Goal: Navigation & Orientation: Understand site structure

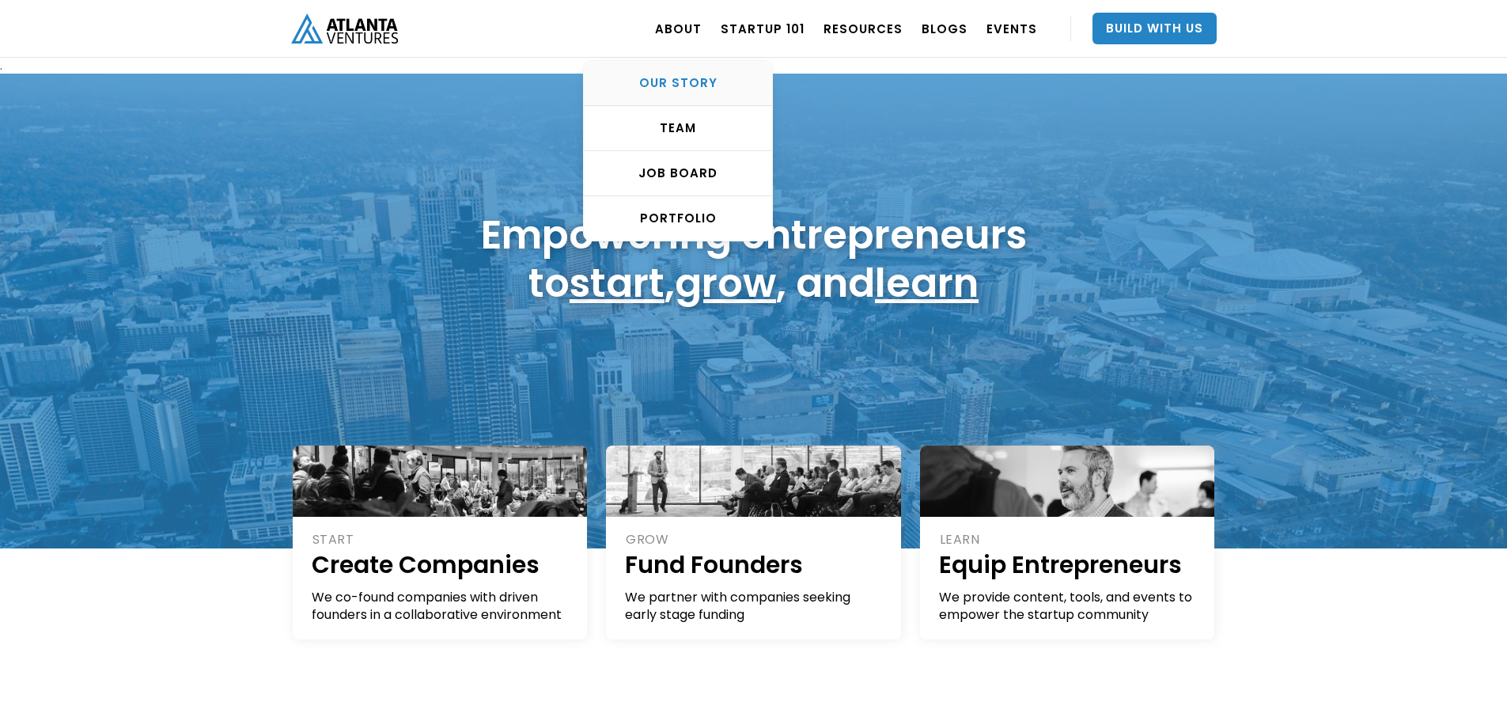
click at [691, 79] on div "OUR STORY" at bounding box center [678, 83] width 188 height 16
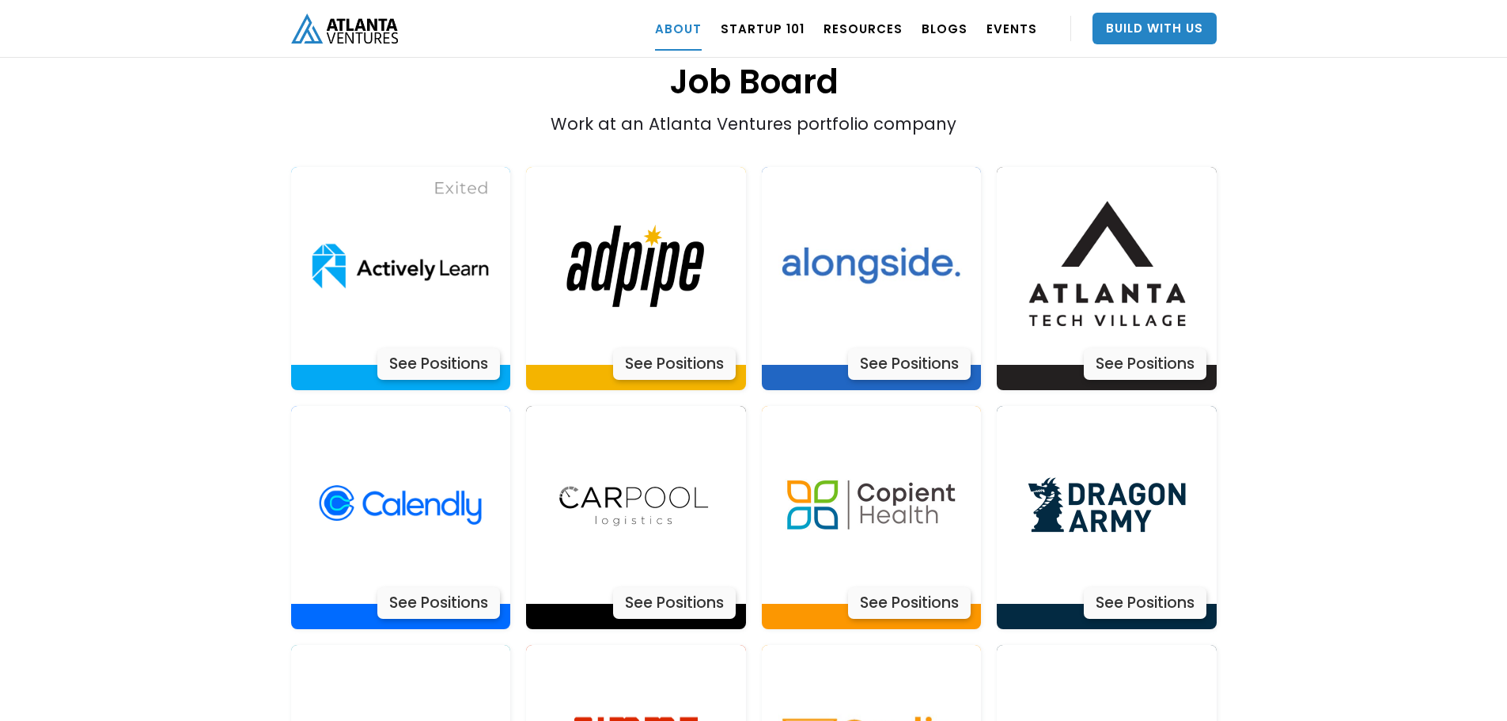
scroll to position [3244, 0]
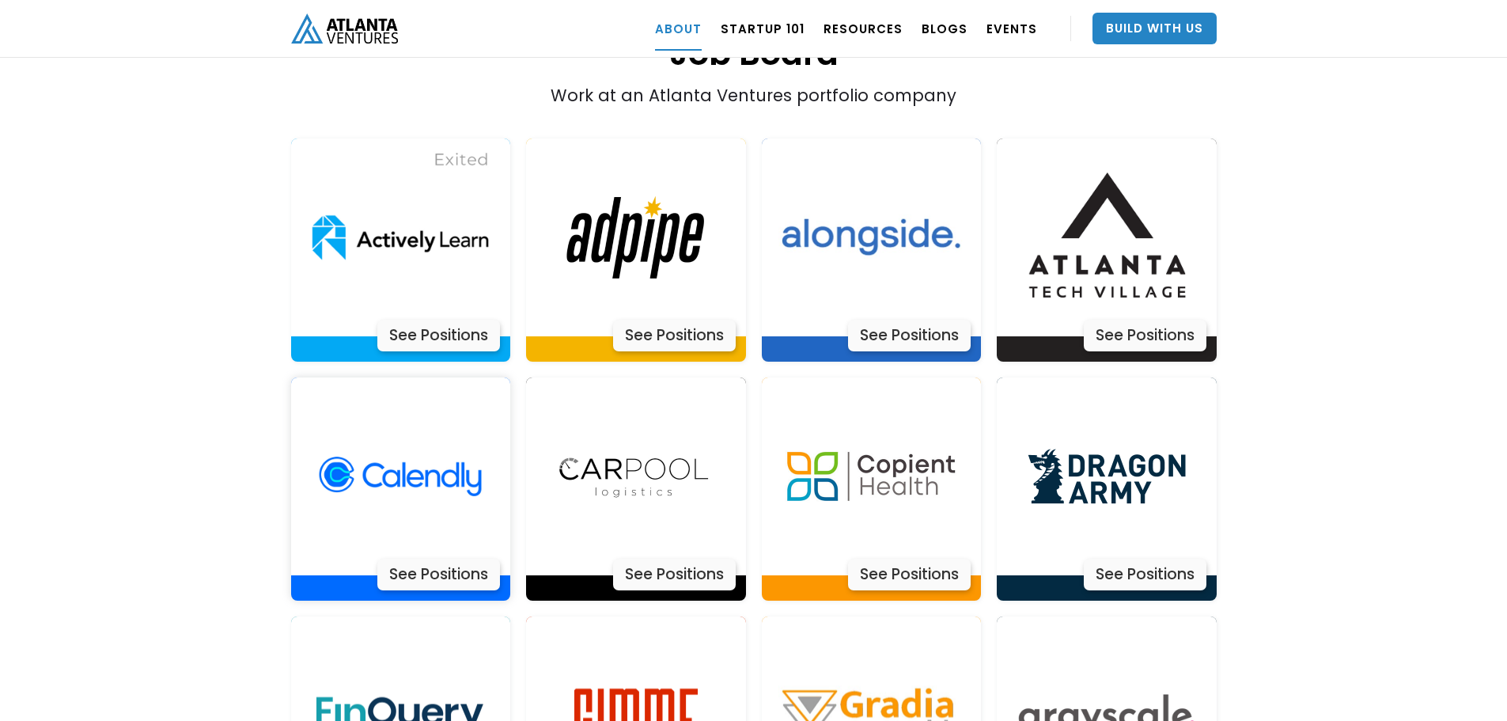
click at [458, 559] on div "See Positions" at bounding box center [438, 575] width 123 height 32
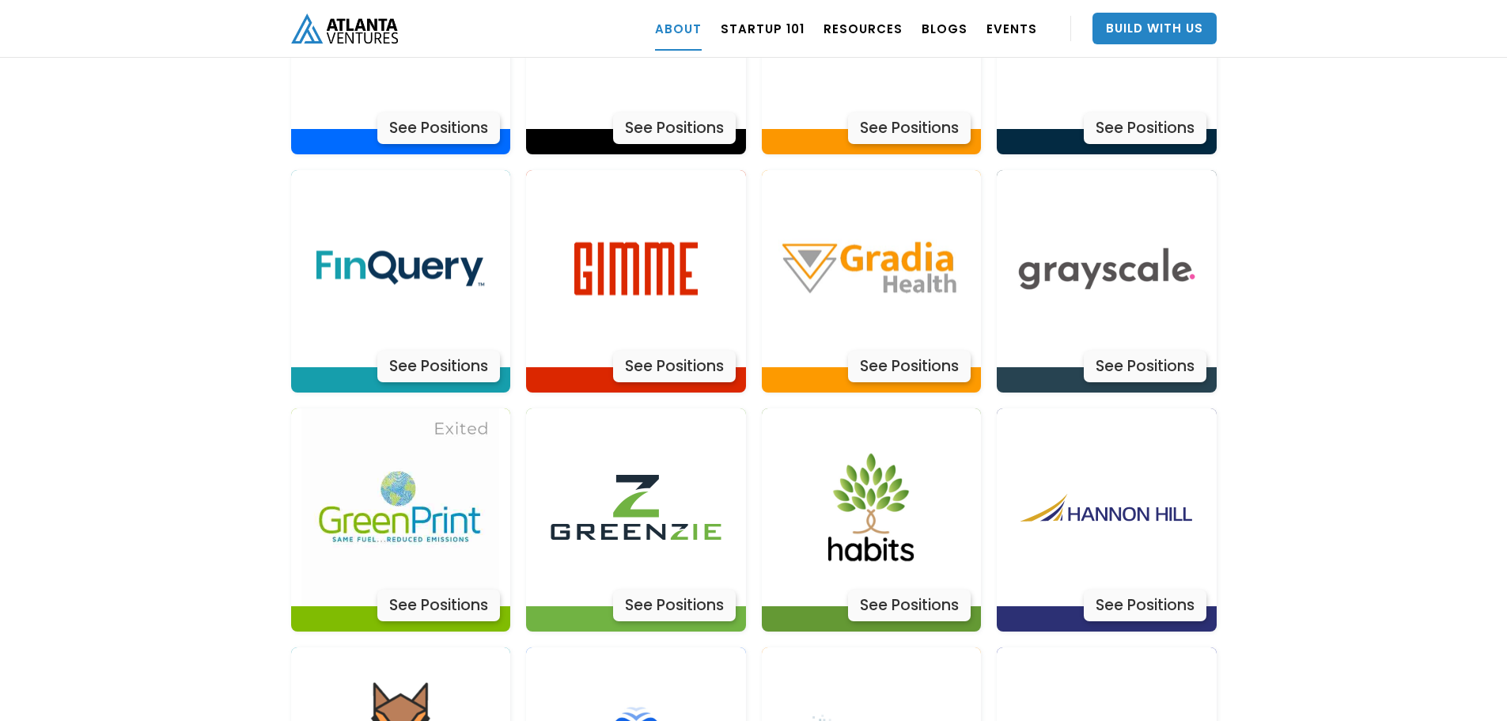
scroll to position [3481, 0]
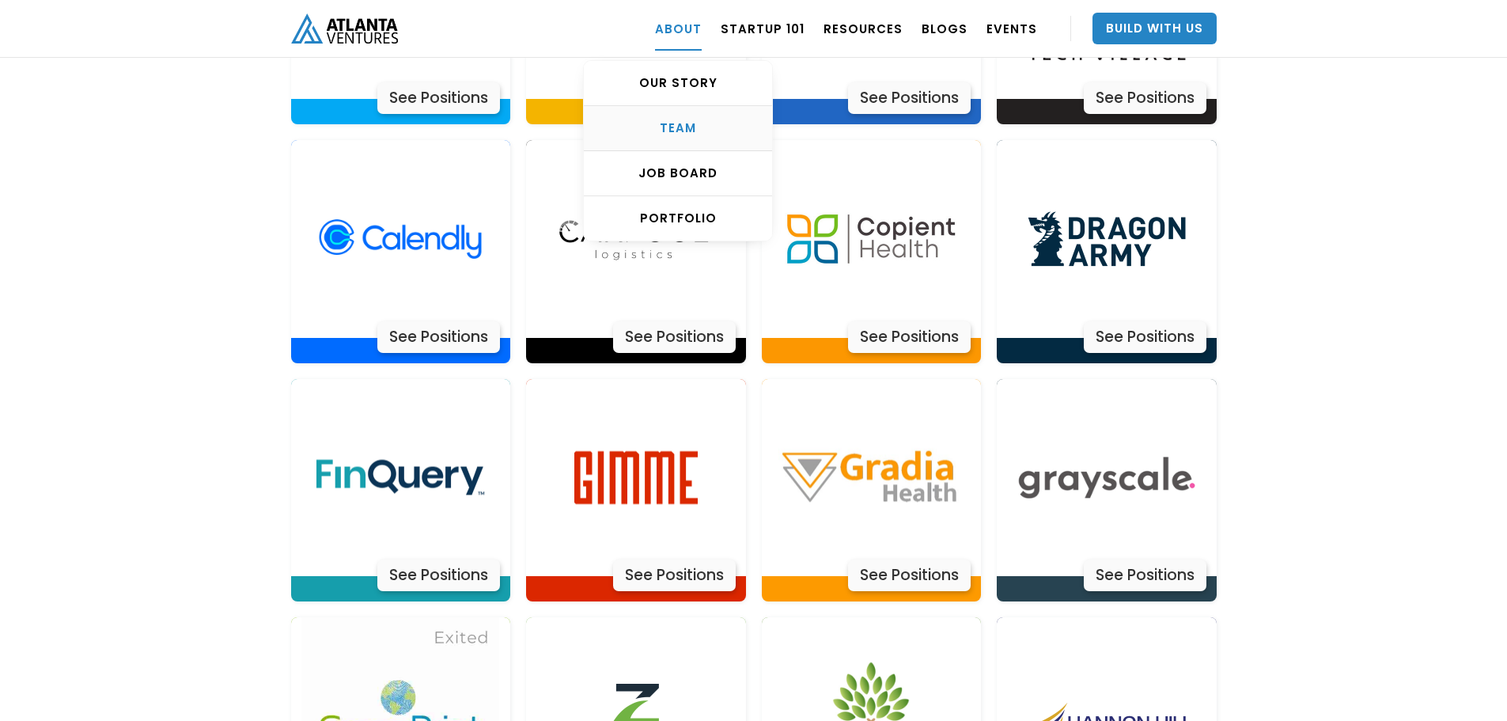
click at [682, 131] on div "TEAM" at bounding box center [678, 128] width 188 height 16
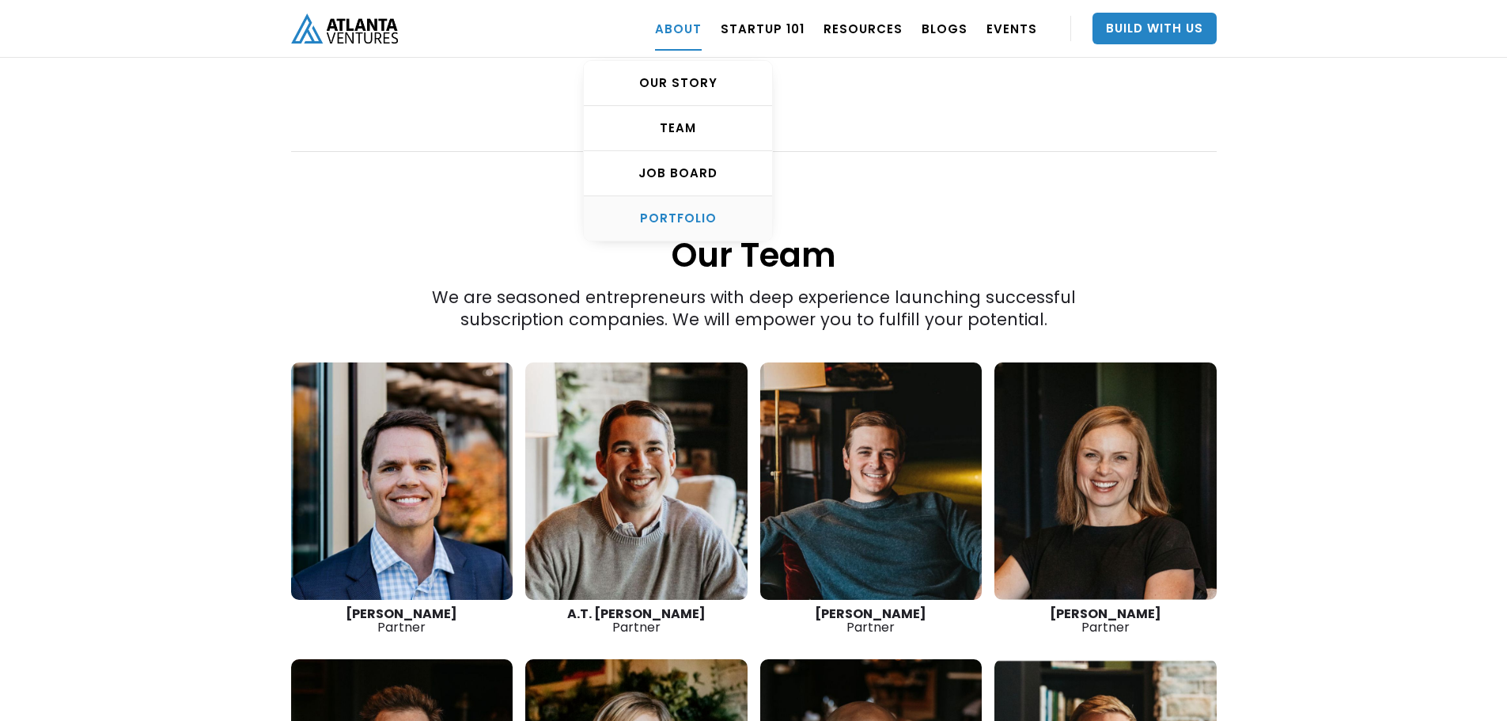
click at [682, 217] on div "PORTFOLIO" at bounding box center [678, 218] width 188 height 16
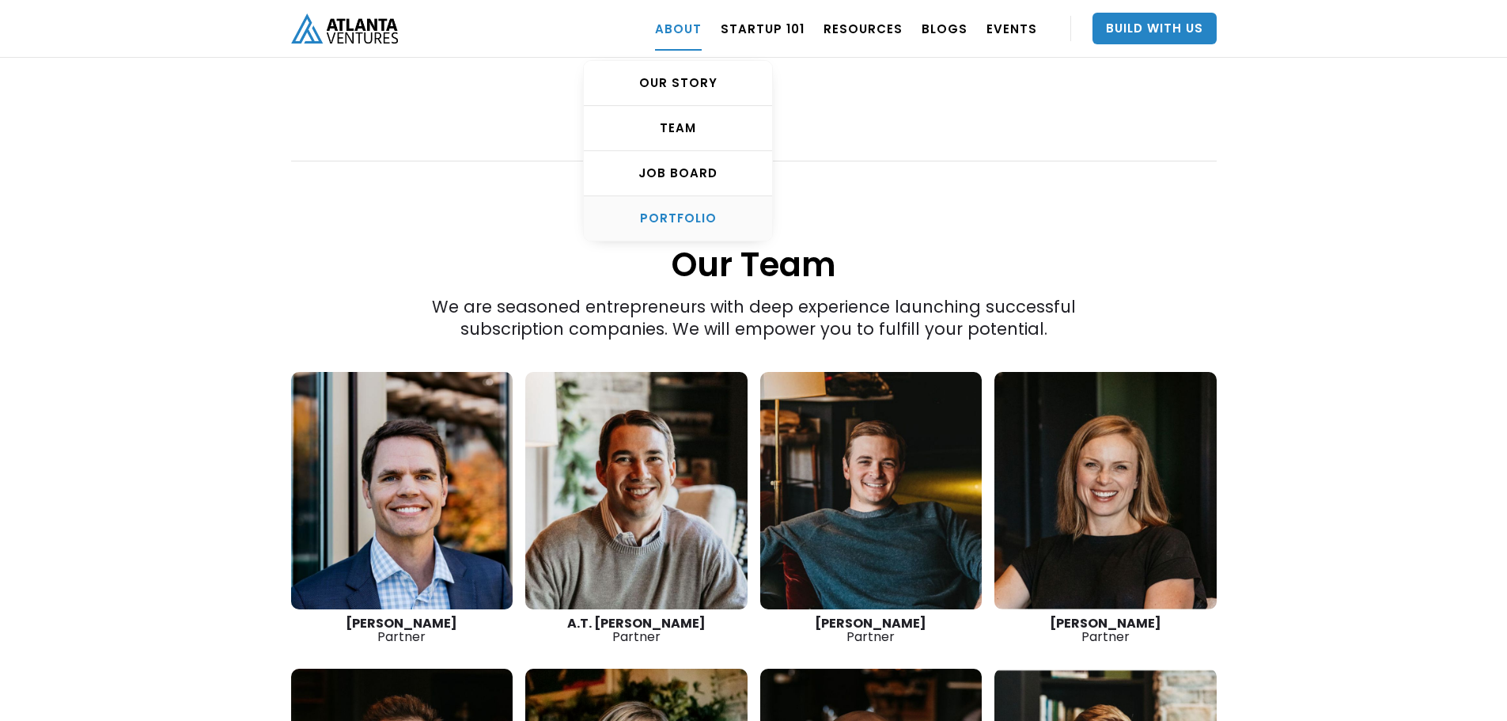
scroll to position [2002, 0]
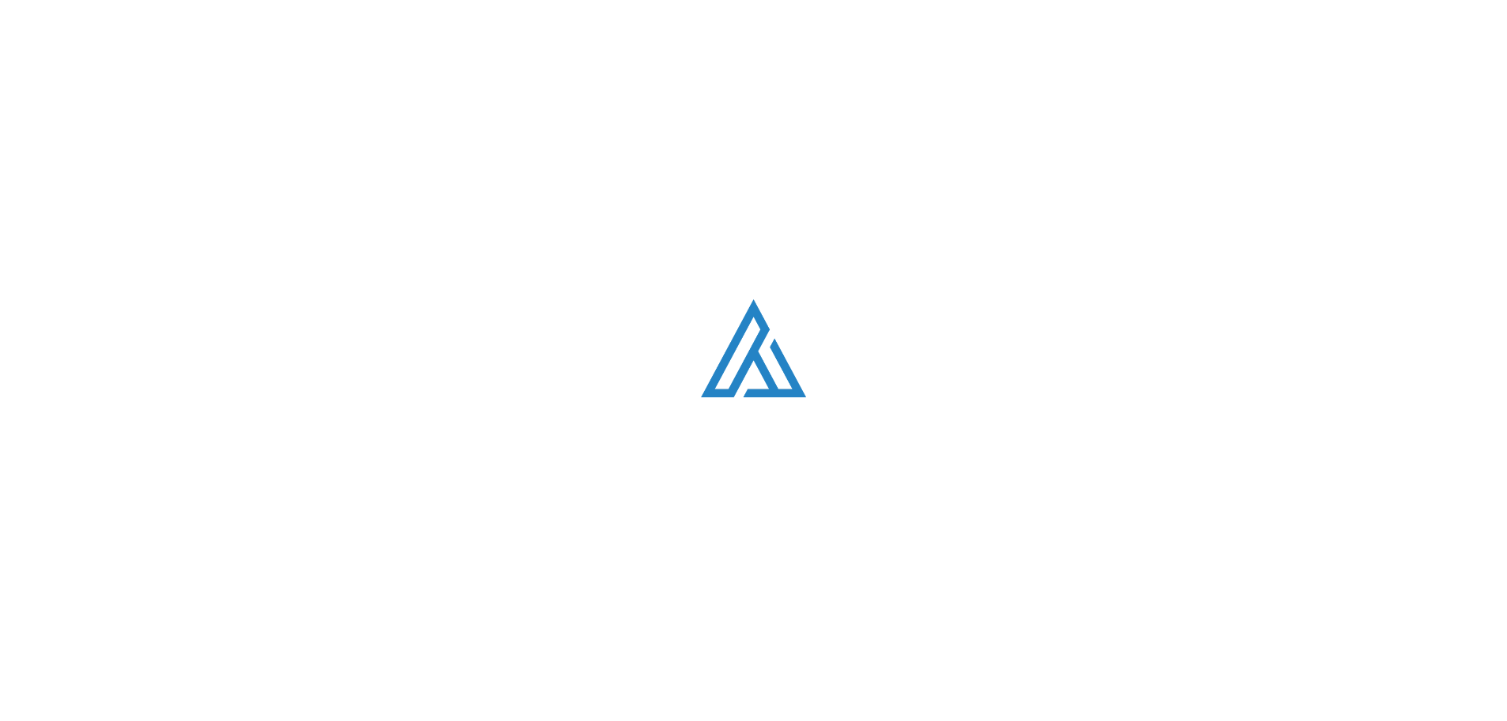
scroll to position [968, 0]
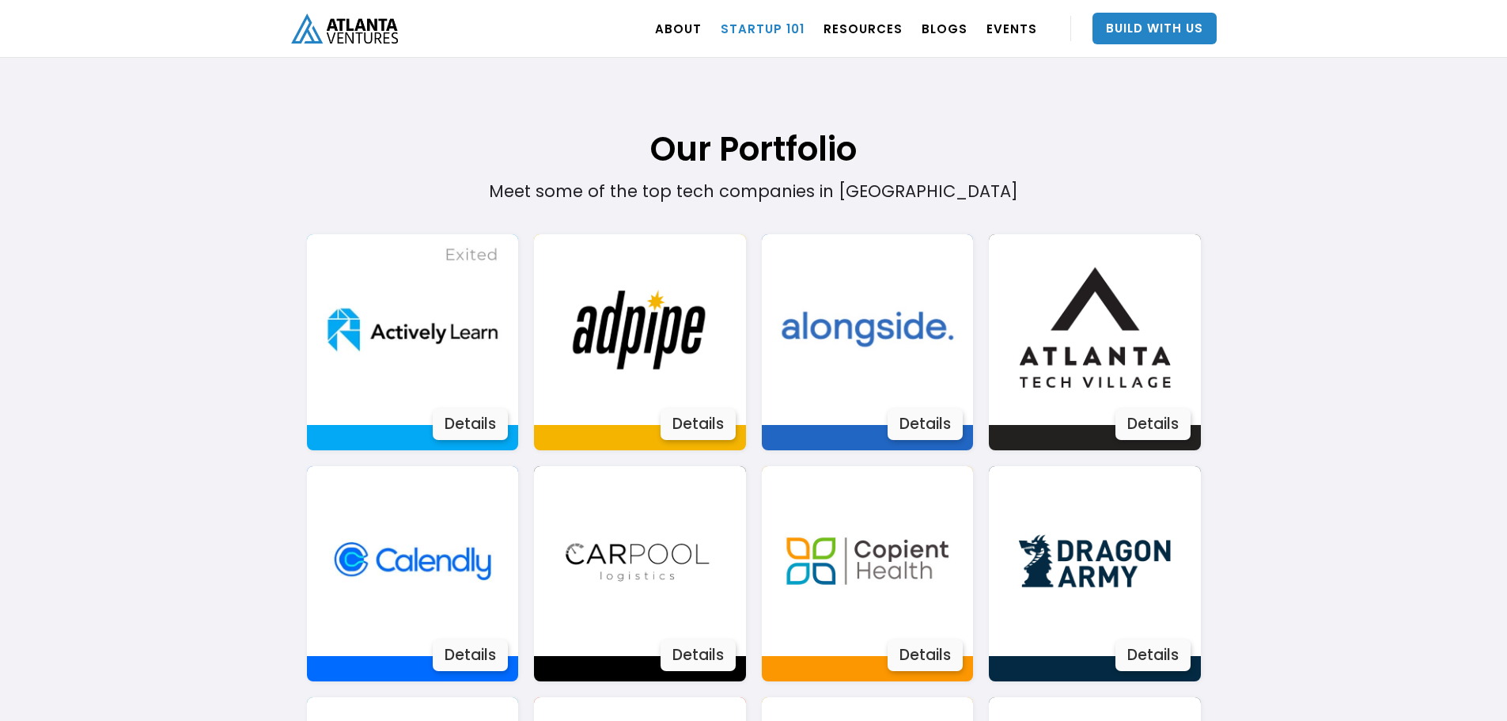
click at [770, 32] on link "Startup 101" at bounding box center [763, 28] width 84 height 44
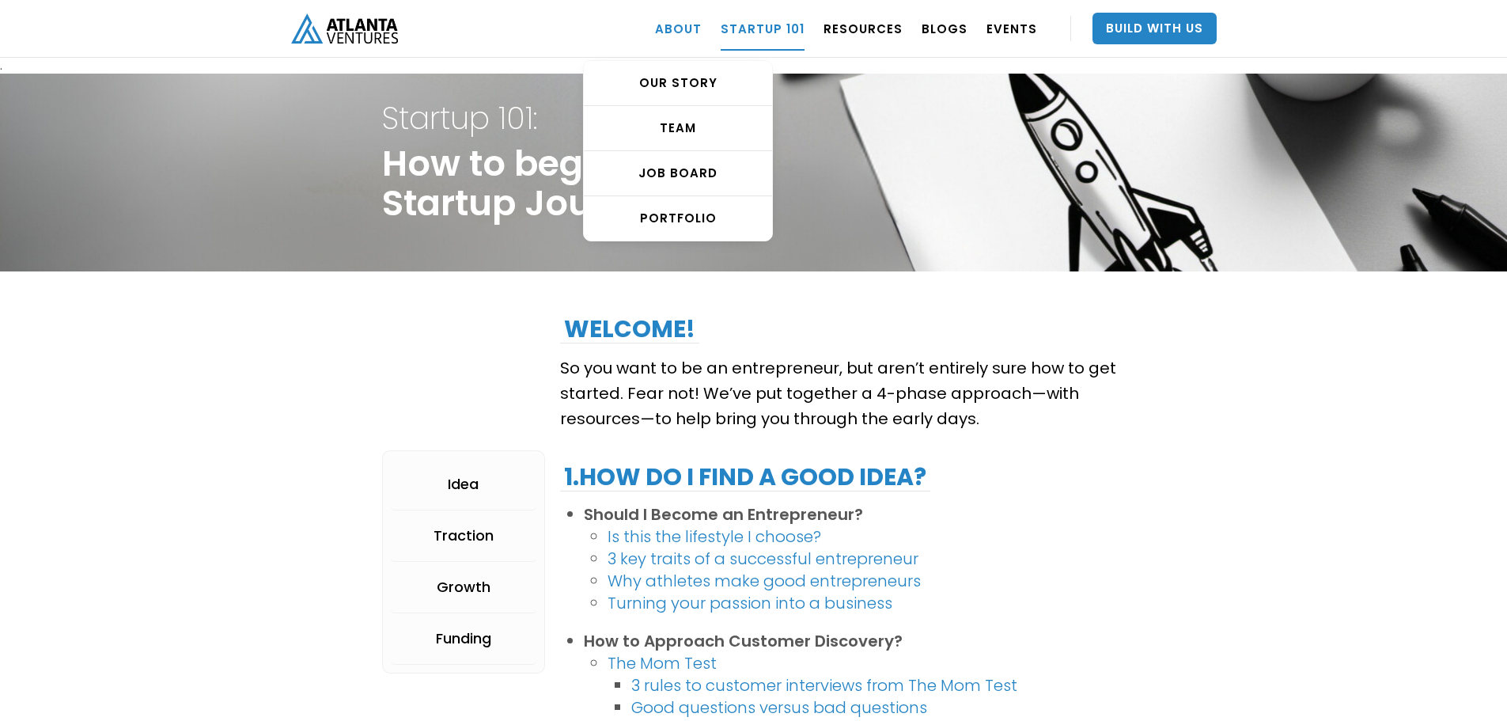
click at [685, 32] on link "ABOUT" at bounding box center [678, 28] width 47 height 44
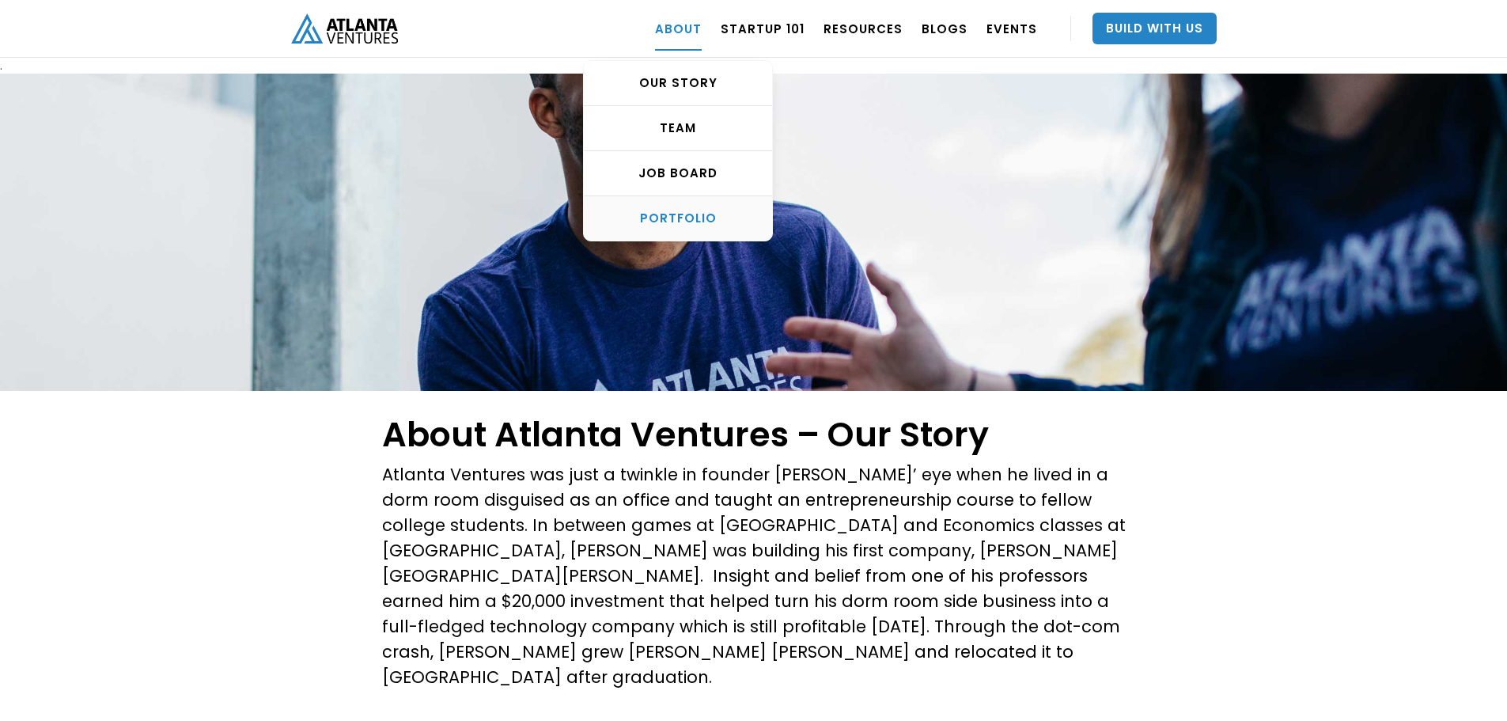
click at [692, 221] on div "PORTFOLIO" at bounding box center [678, 218] width 188 height 16
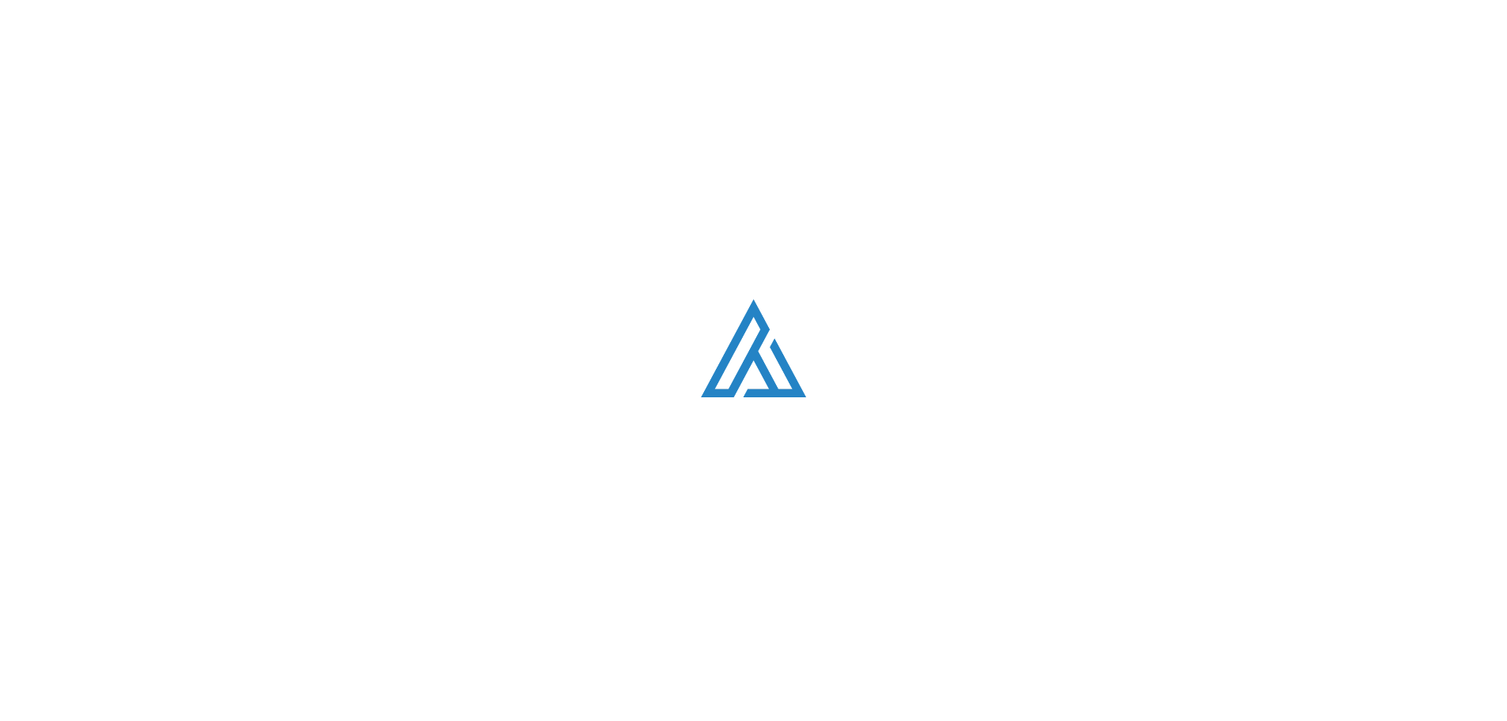
scroll to position [968, 0]
